Goal: Task Accomplishment & Management: Manage account settings

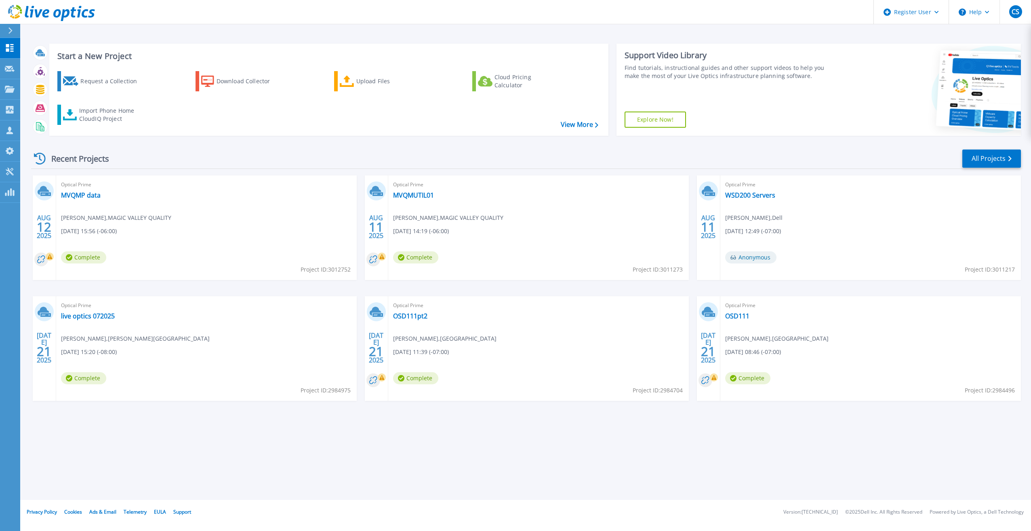
click at [12, 33] on icon at bounding box center [10, 30] width 4 height 6
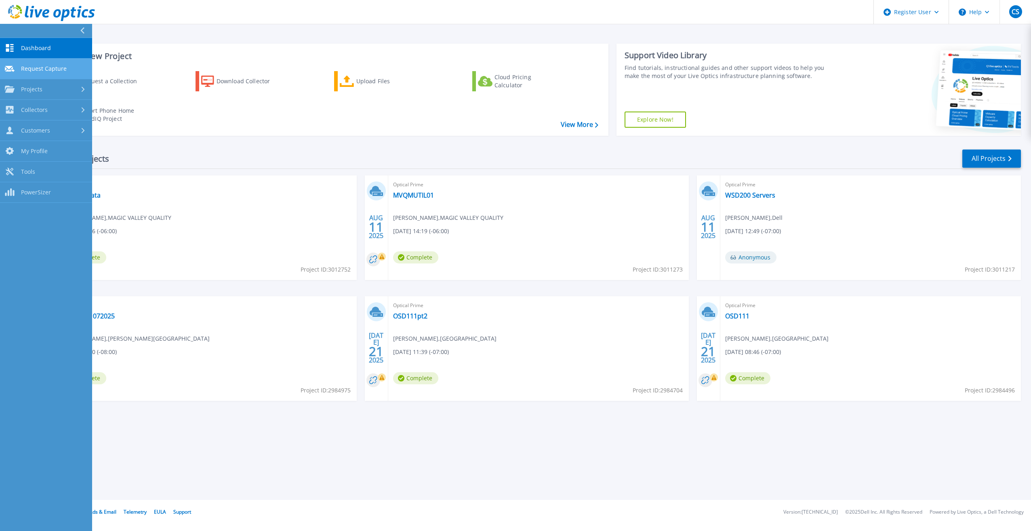
click at [27, 71] on span "Request Capture" at bounding box center [44, 68] width 46 height 7
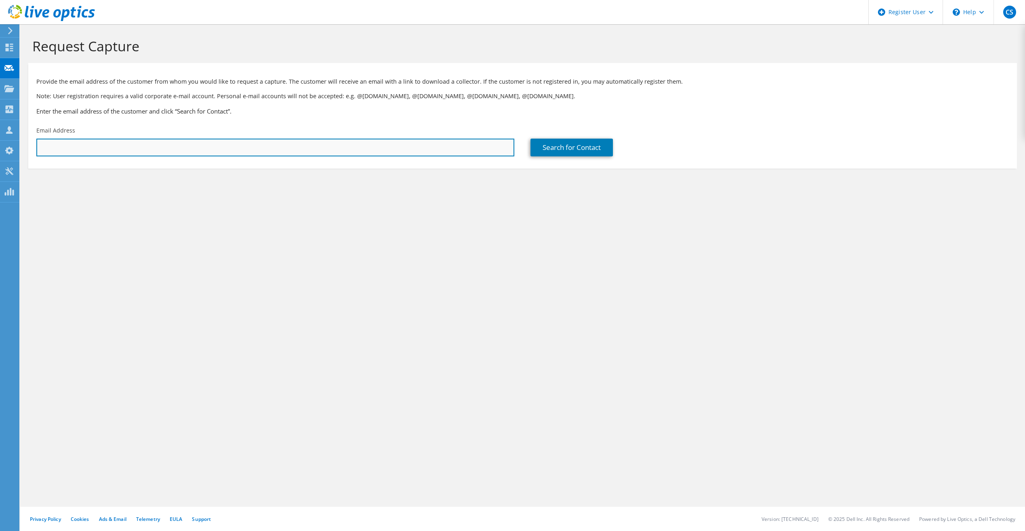
click at [103, 145] on input "text" at bounding box center [275, 148] width 478 height 18
paste input "pireland@wahksd.k12.wa.us"
type input "pireland@wahksd.k12.wa.us"
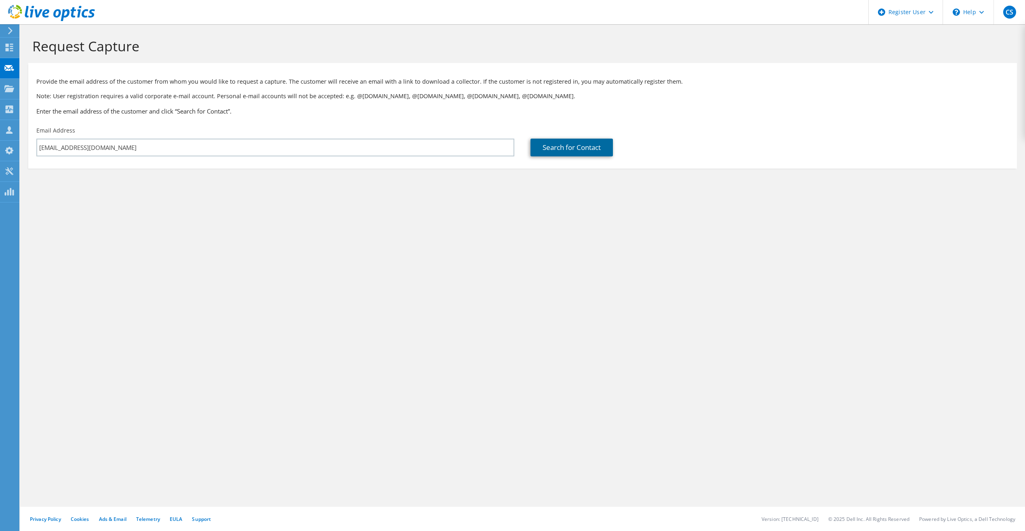
click at [557, 151] on link "Search for Contact" at bounding box center [571, 148] width 82 height 18
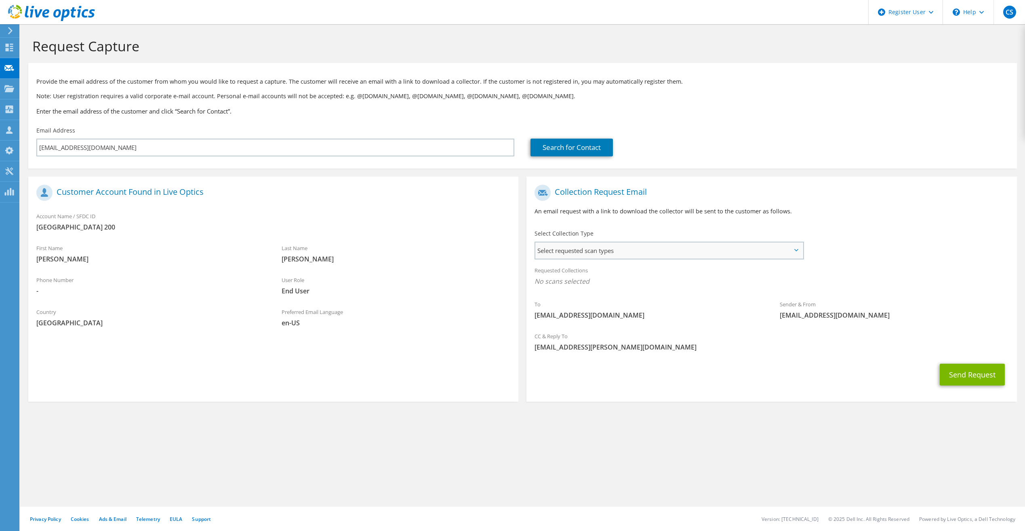
click at [646, 249] on span "Select requested scan types" at bounding box center [668, 250] width 267 height 16
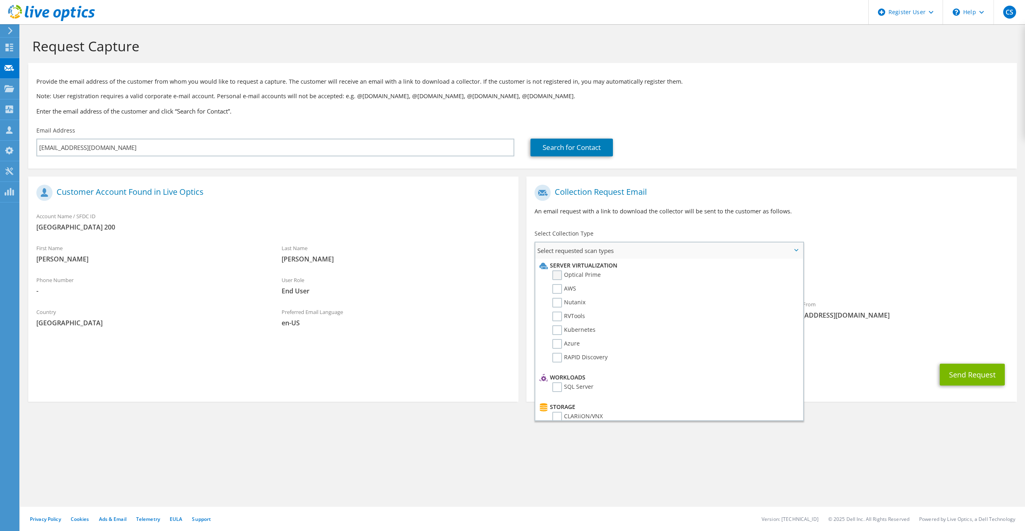
click at [558, 274] on label "Optical Prime" at bounding box center [576, 275] width 48 height 10
click at [0, 0] on input "Optical Prime" at bounding box center [0, 0] width 0 height 0
click at [882, 198] on h1 "Collection Request Email" at bounding box center [769, 193] width 470 height 16
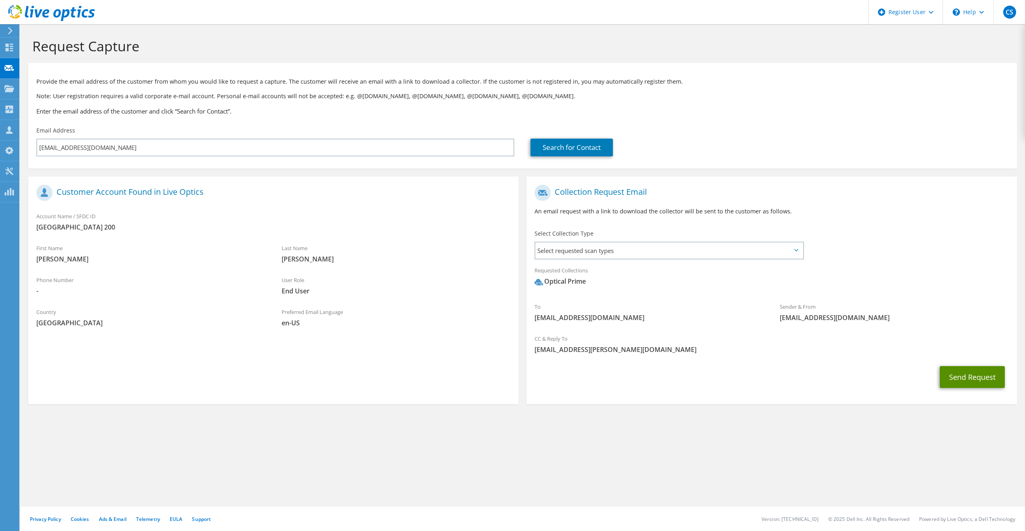
click at [959, 376] on button "Send Request" at bounding box center [972, 377] width 65 height 22
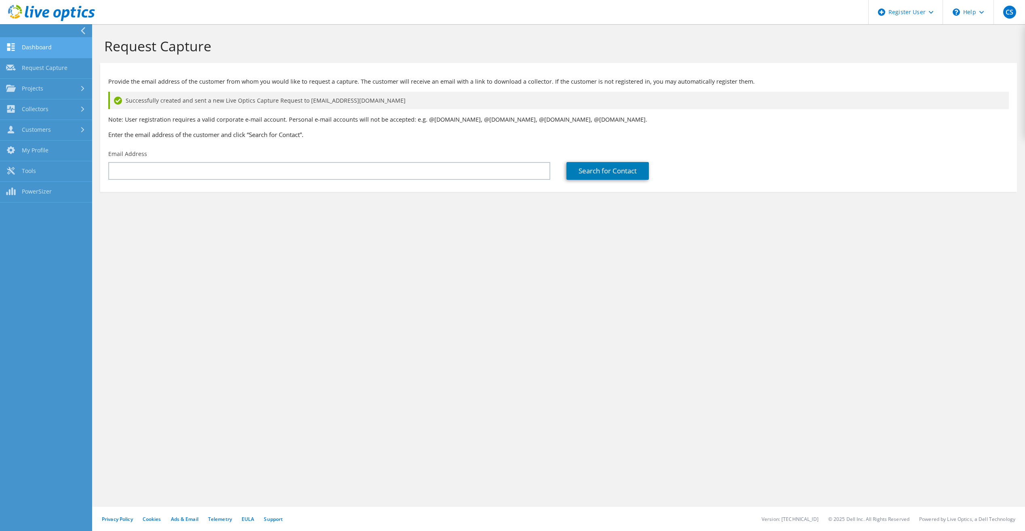
click at [56, 45] on link "Dashboard" at bounding box center [46, 48] width 92 height 21
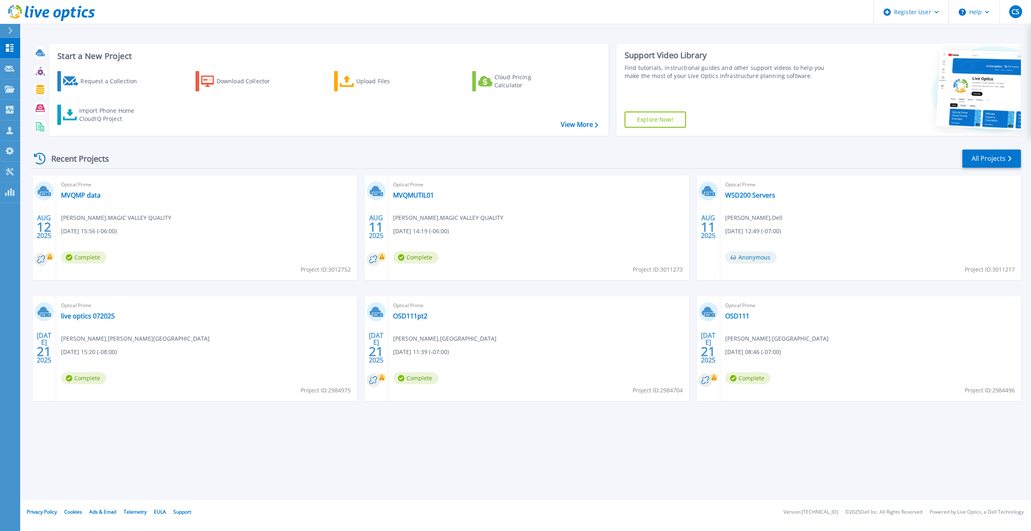
click at [9, 31] on icon at bounding box center [10, 30] width 4 height 6
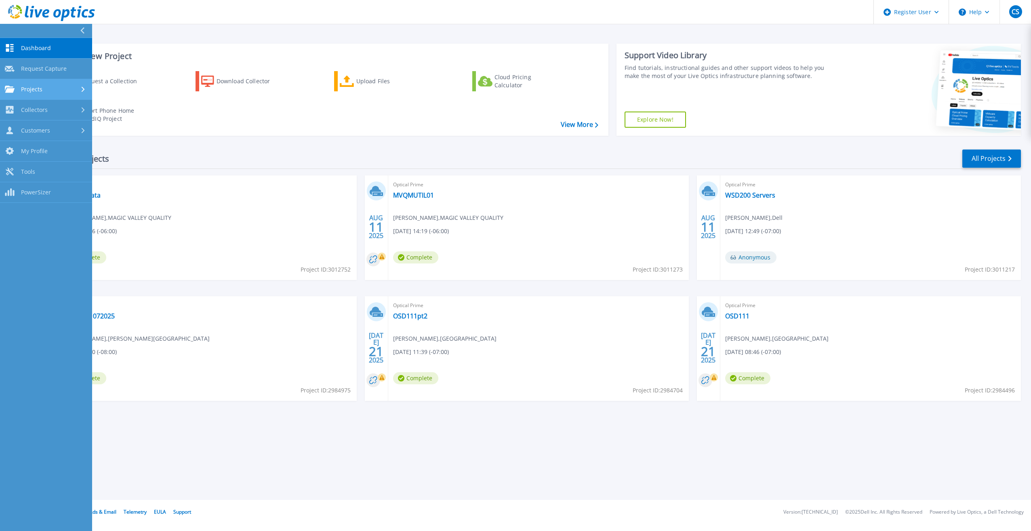
click at [46, 88] on div "Projects" at bounding box center [46, 89] width 82 height 7
click at [63, 110] on link "Search Projects" at bounding box center [46, 110] width 92 height 21
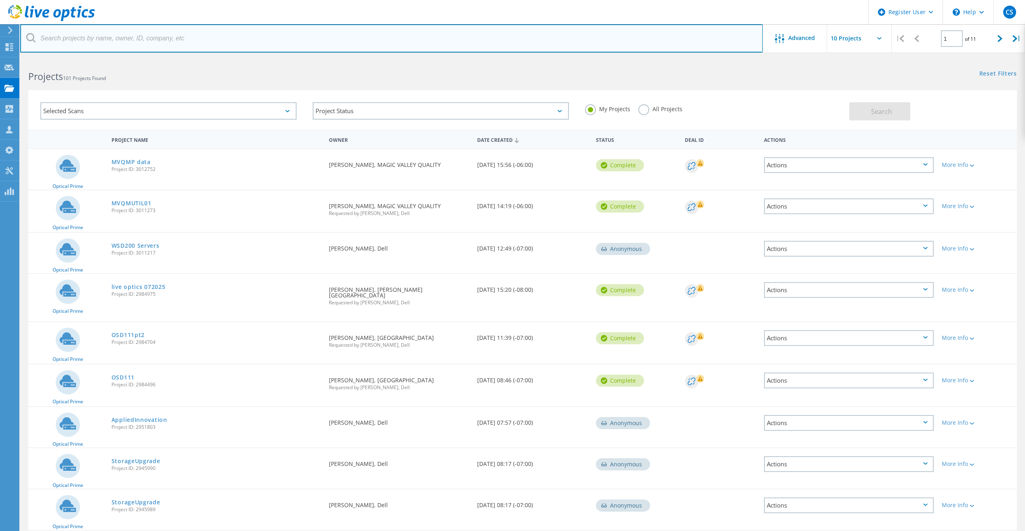
click at [229, 42] on input "text" at bounding box center [391, 38] width 743 height 28
paste input "[EMAIL_ADDRESS][DOMAIN_NAME]"
type input "[EMAIL_ADDRESS][DOMAIN_NAME]"
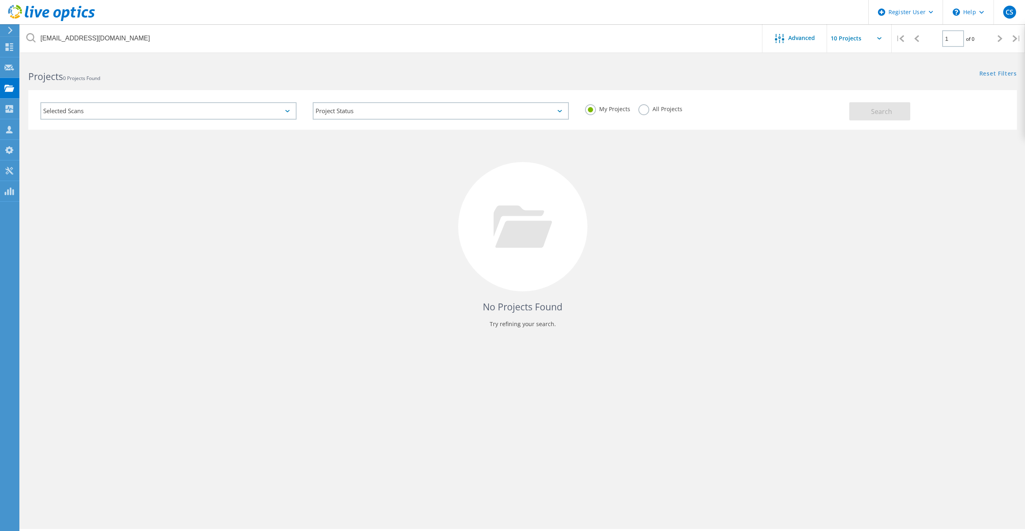
click at [639, 108] on label "All Projects" at bounding box center [660, 108] width 44 height 8
click at [0, 0] on input "All Projects" at bounding box center [0, 0] width 0 height 0
click at [852, 112] on button "Search" at bounding box center [879, 111] width 61 height 18
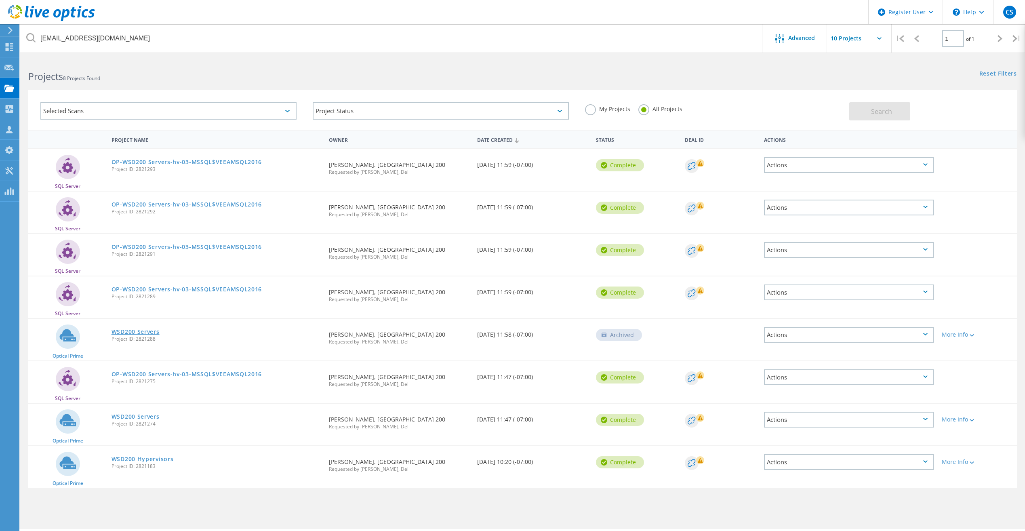
click at [153, 332] on link "WSD200 Servers" at bounding box center [136, 332] width 48 height 6
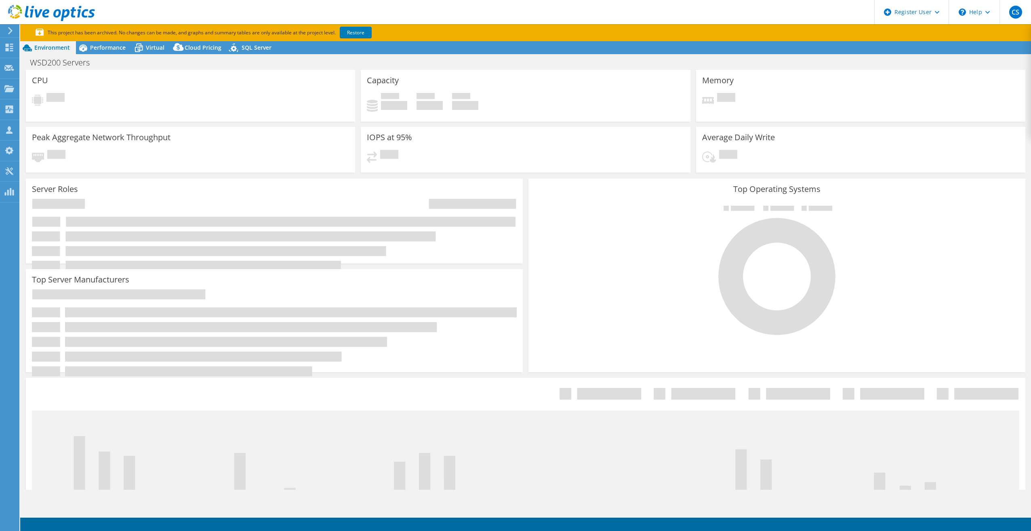
select select "USWest"
select select "USD"
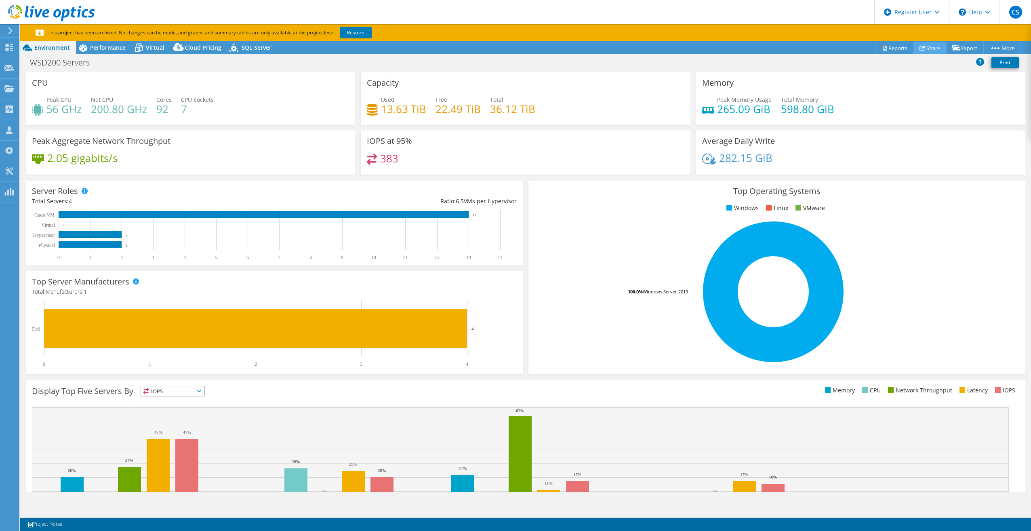
click at [920, 47] on use at bounding box center [923, 47] width 6 height 5
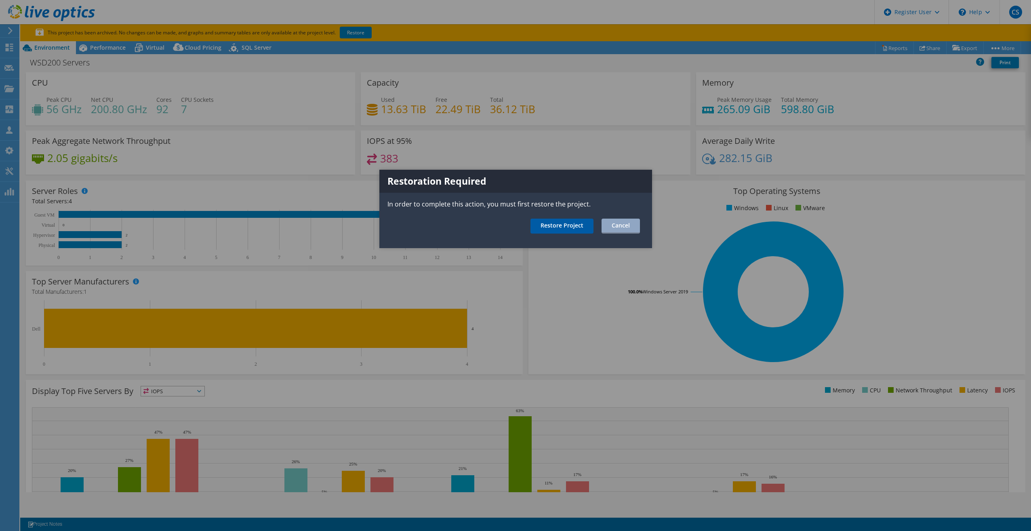
click at [583, 227] on link "Restore Project" at bounding box center [561, 226] width 63 height 15
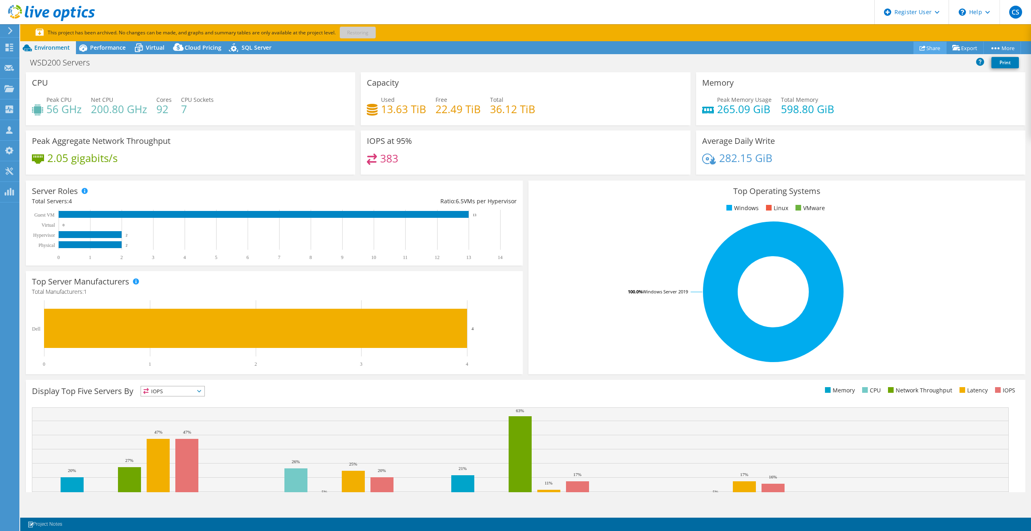
click at [932, 48] on link "Share" at bounding box center [929, 48] width 33 height 13
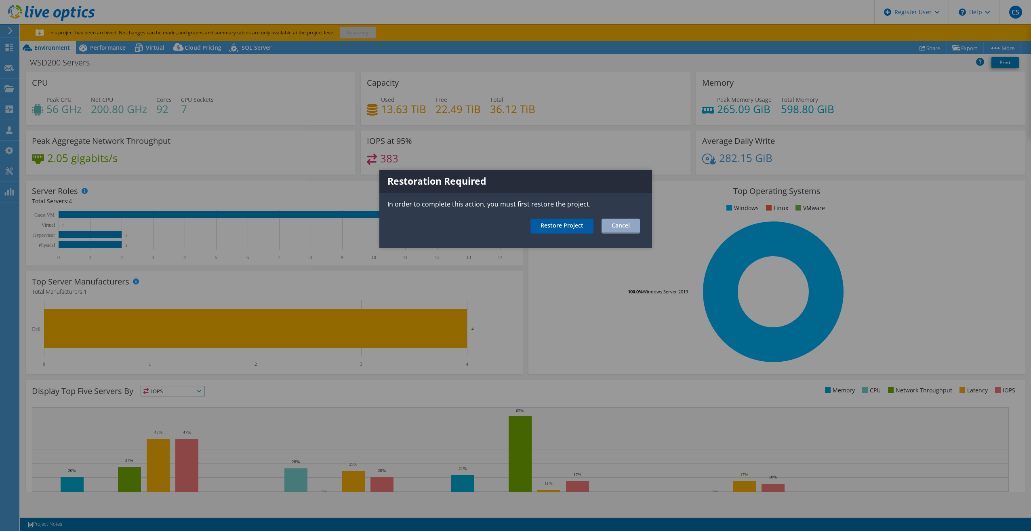
click at [586, 230] on link "Restore Project" at bounding box center [561, 226] width 63 height 15
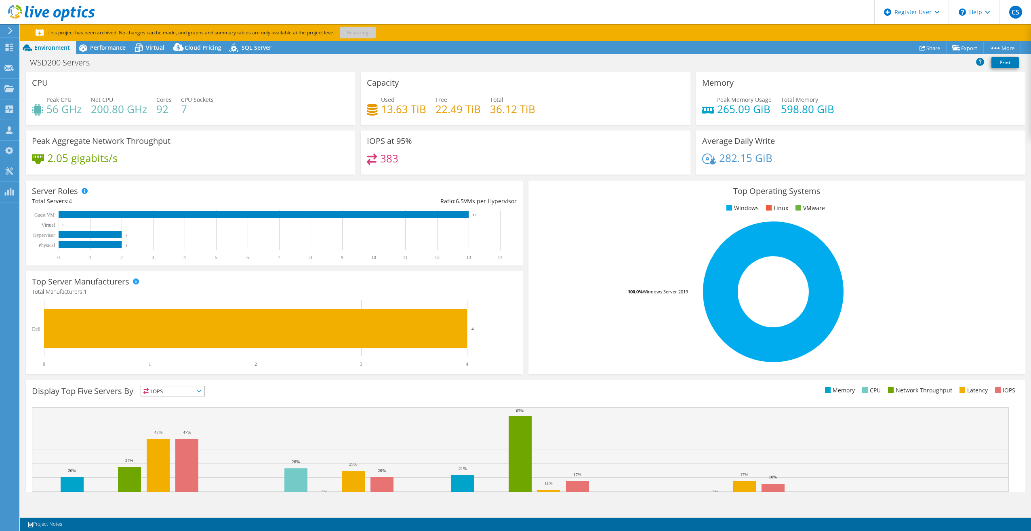
click at [360, 33] on p "This project has been archived. No changes can be made, and graphs and summary …" at bounding box center [234, 32] width 396 height 9
click at [926, 47] on link "Share" at bounding box center [929, 48] width 33 height 13
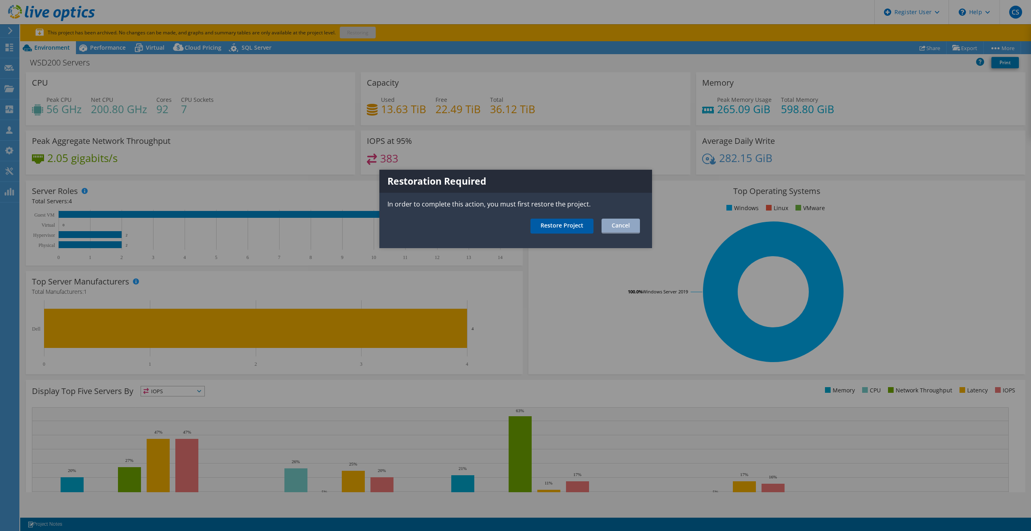
click at [574, 228] on link "Restore Project" at bounding box center [561, 226] width 63 height 15
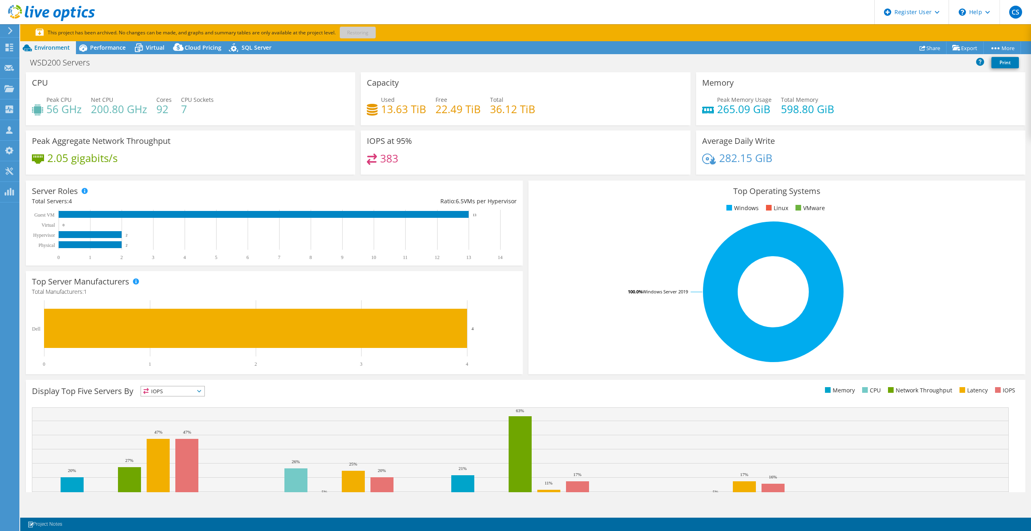
click at [359, 33] on p "This project has been archived. No changes can be made, and graphs and summary …" at bounding box center [234, 32] width 396 height 9
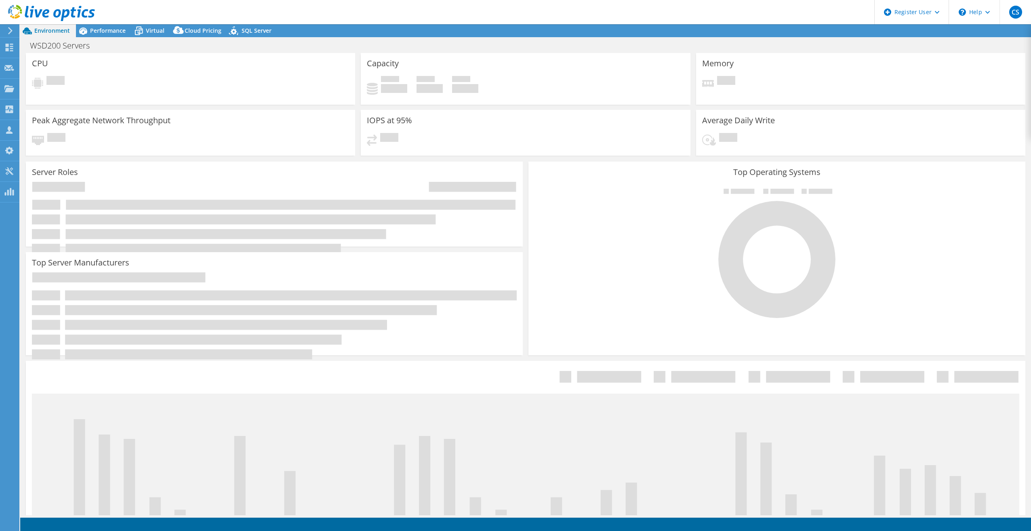
select select "USWest"
select select "USD"
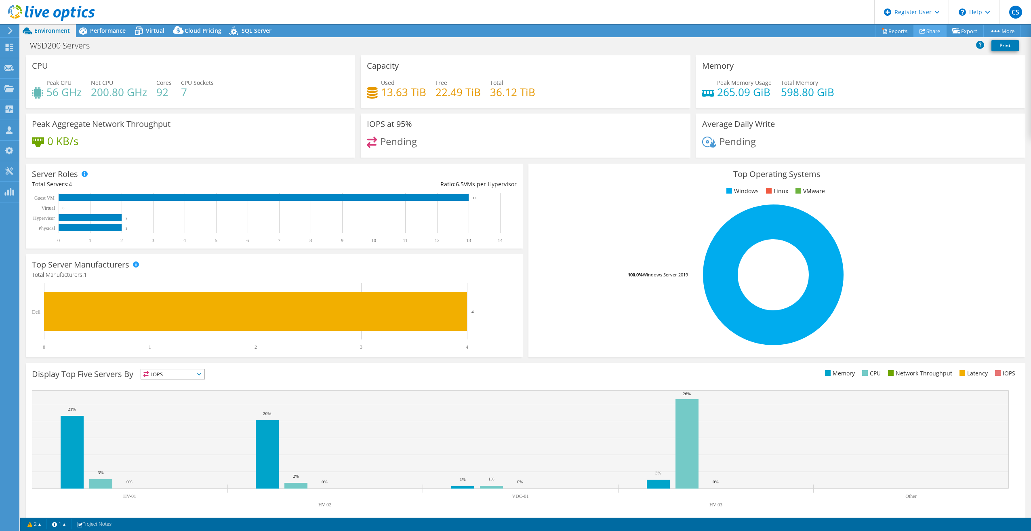
click at [925, 32] on link "Share" at bounding box center [929, 31] width 33 height 13
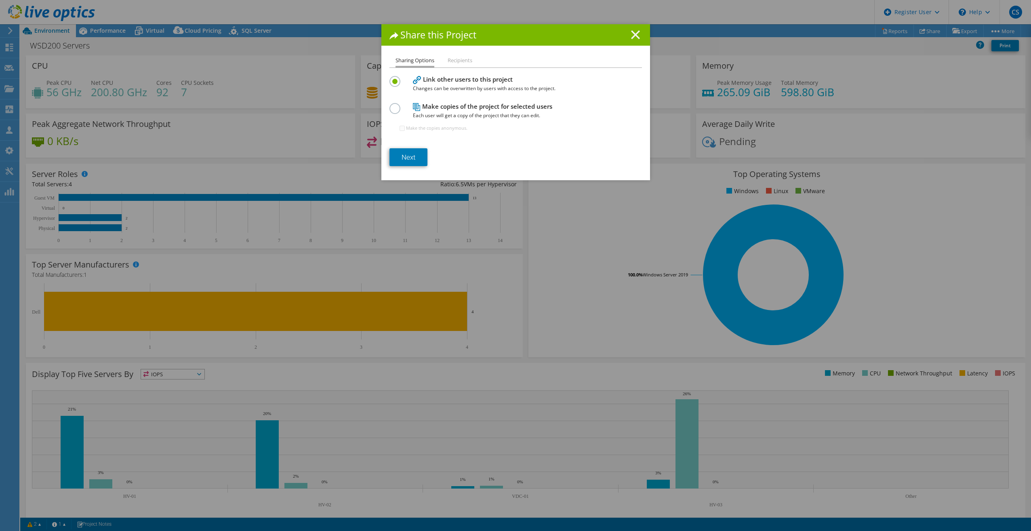
click at [635, 38] on line at bounding box center [635, 35] width 8 height 8
